Goal: Check status

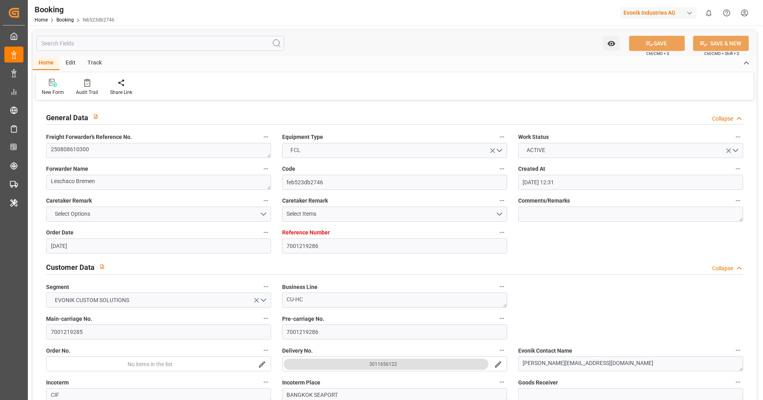
scroll to position [532, 0]
